Goal: Communication & Community: Answer question/provide support

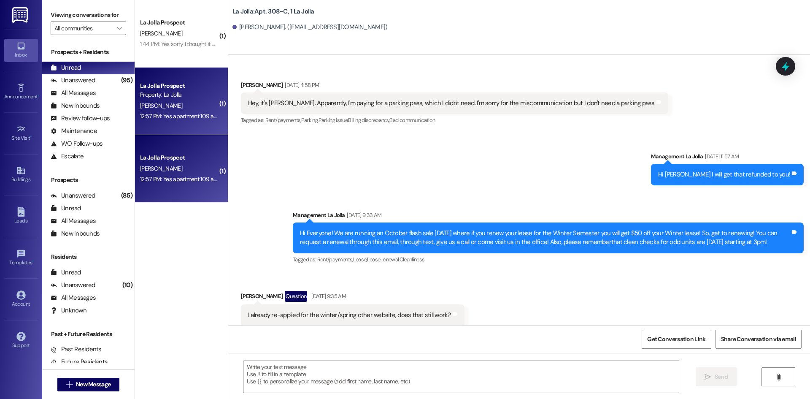
scroll to position [9227, 0]
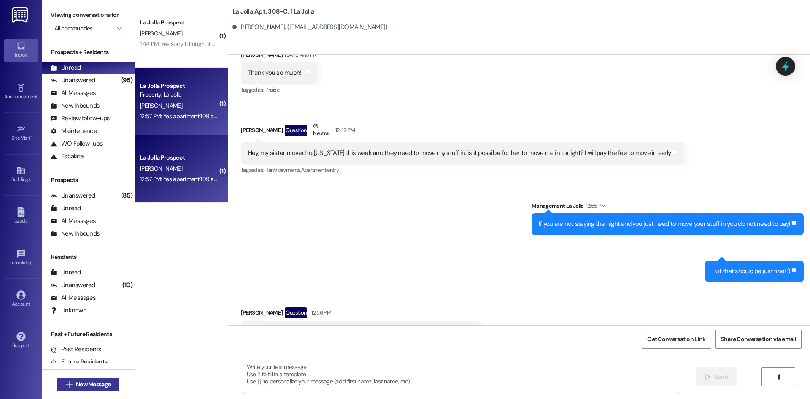
click at [96, 381] on span "New Message" at bounding box center [93, 384] width 35 height 9
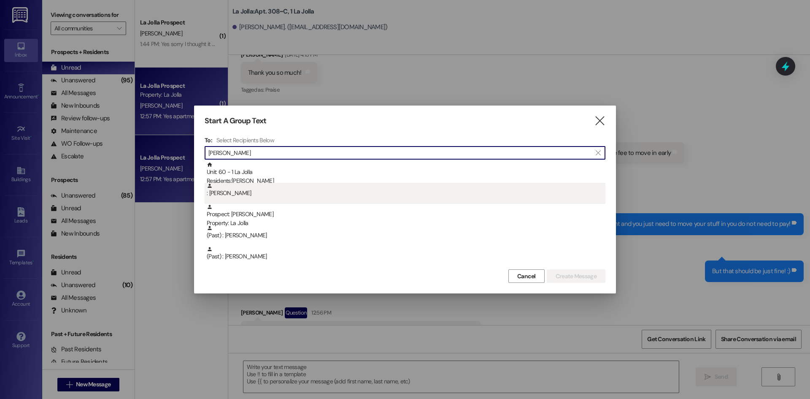
type input "[PERSON_NAME]"
click at [356, 187] on div ": [PERSON_NAME]" at bounding box center [406, 190] width 399 height 15
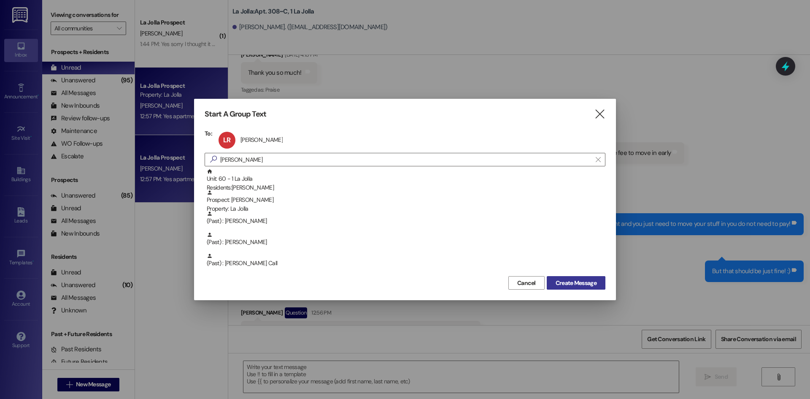
click at [597, 282] on span "Create Message" at bounding box center [576, 282] width 44 height 9
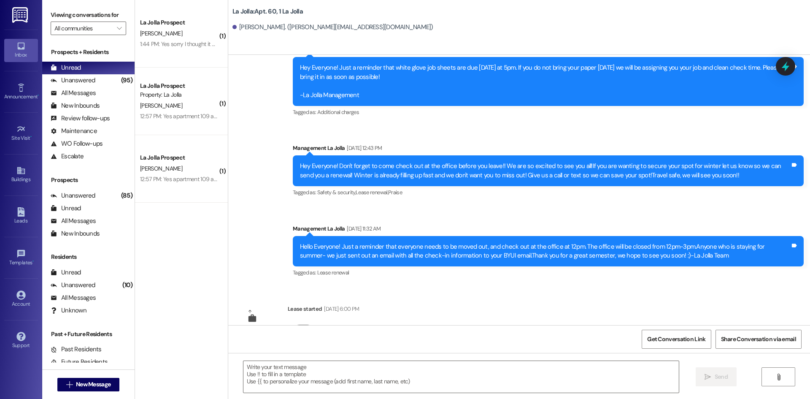
scroll to position [11219, 0]
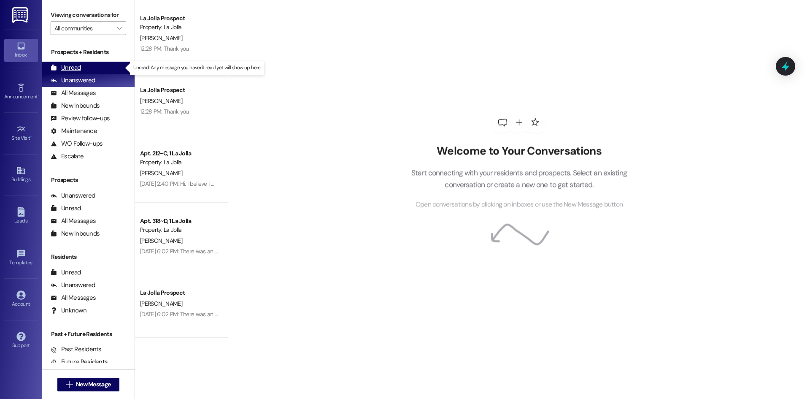
click at [97, 70] on div "Unread (0)" at bounding box center [88, 68] width 92 height 13
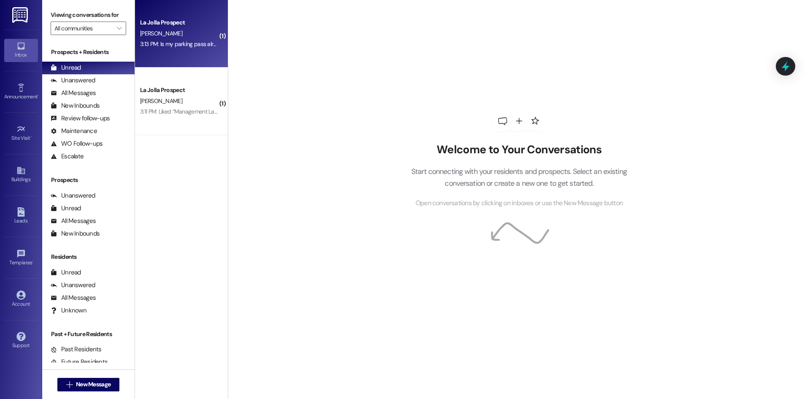
click at [166, 50] on div "La Jolla Prospect R. Villavicencio 3:13 PM: Is my parking pass already added to…" at bounding box center [181, 34] width 93 height 68
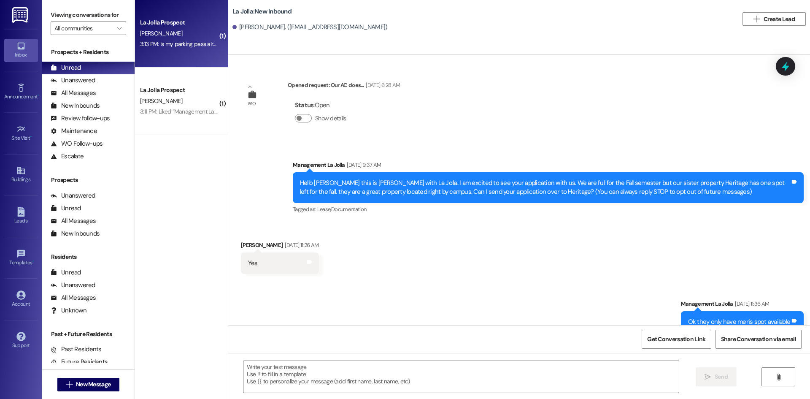
scroll to position [2402, 0]
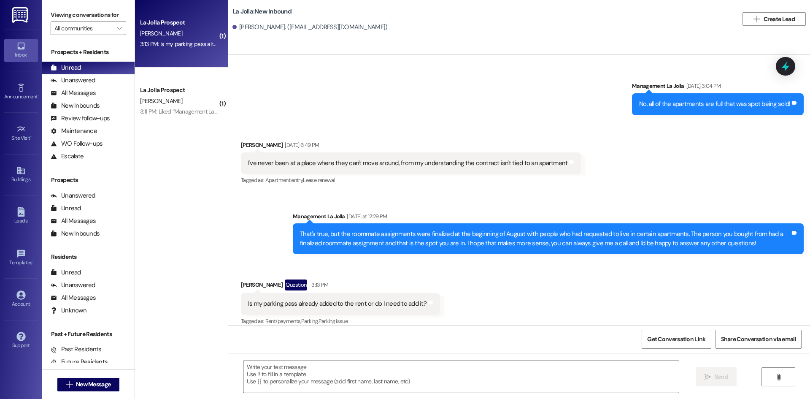
click at [351, 379] on textarea at bounding box center [460, 377] width 435 height 32
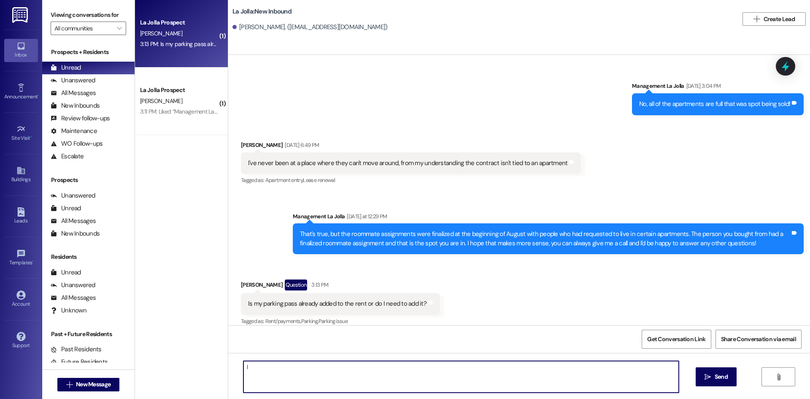
type textarea "I"
click at [272, 370] on textarea "I" at bounding box center [460, 377] width 435 height 32
type textarea "R"
type textarea "The parking pass is included in your lease!"
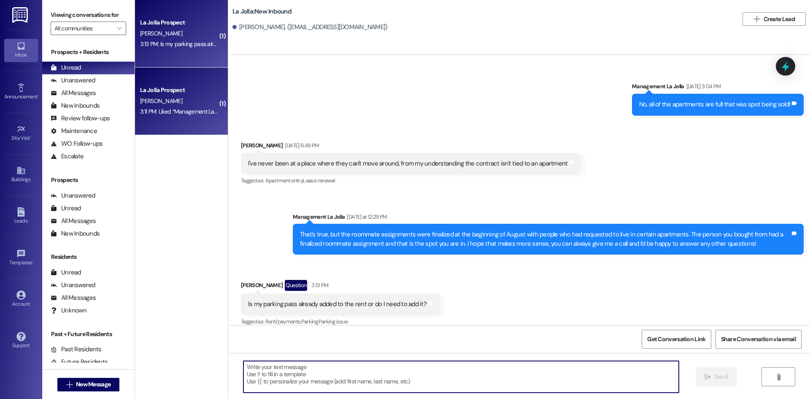
click at [178, 88] on div "La Jolla Prospect" at bounding box center [179, 90] width 78 height 9
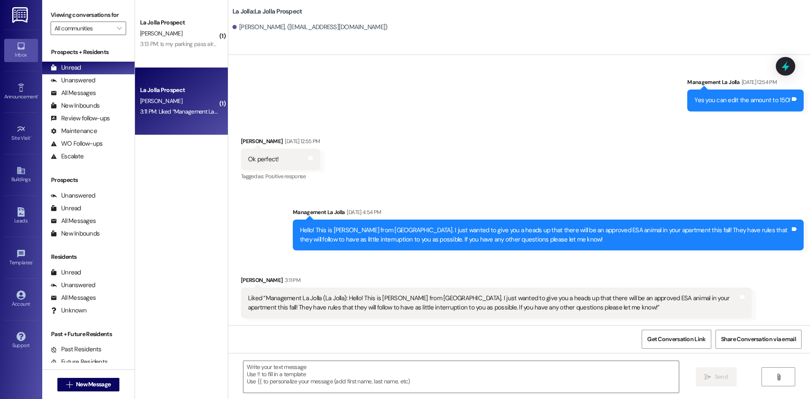
scroll to position [315, 0]
